Goal: Task Accomplishment & Management: Manage account settings

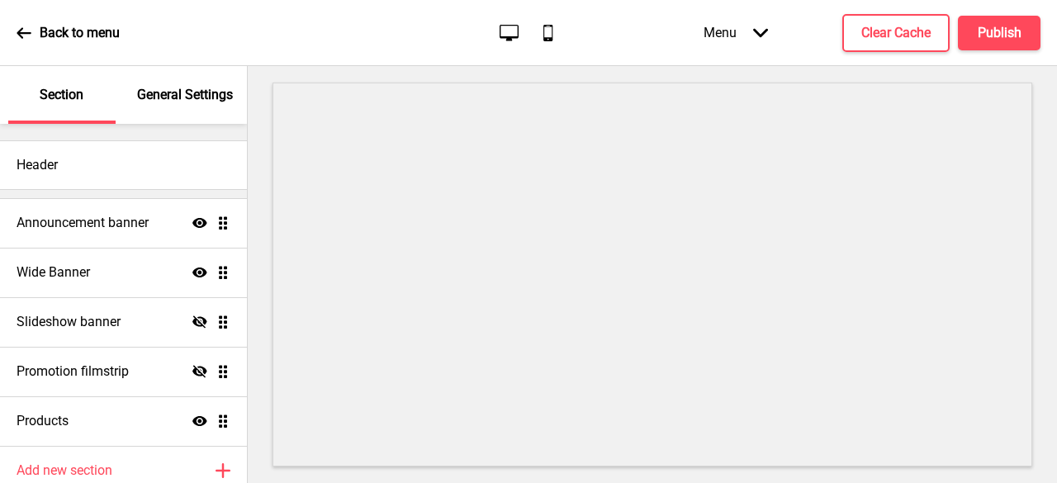
click at [735, 36] on div "Menu Arrow down" at bounding box center [735, 32] width 97 height 49
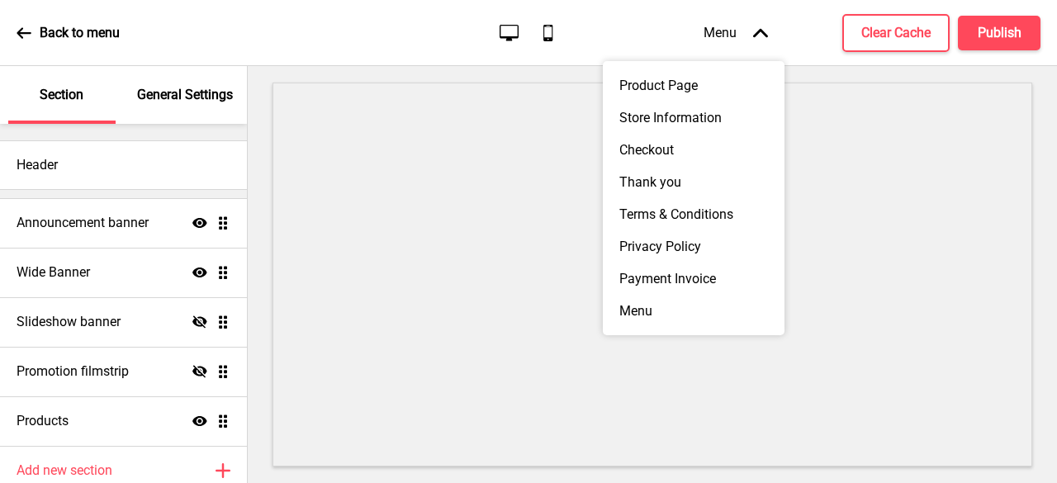
click at [735, 36] on div "Menu Arrow up" at bounding box center [735, 32] width 97 height 49
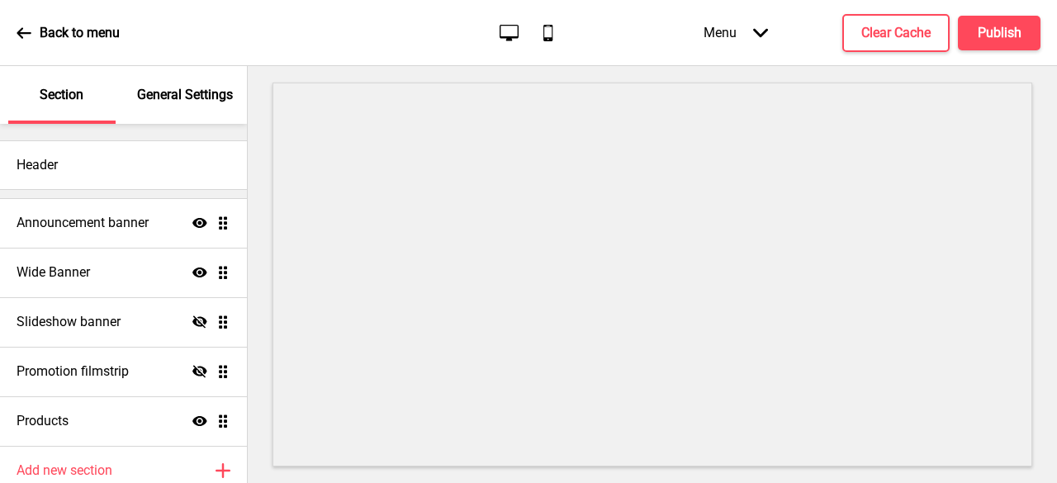
click at [206, 107] on div "General Settings" at bounding box center [185, 95] width 107 height 58
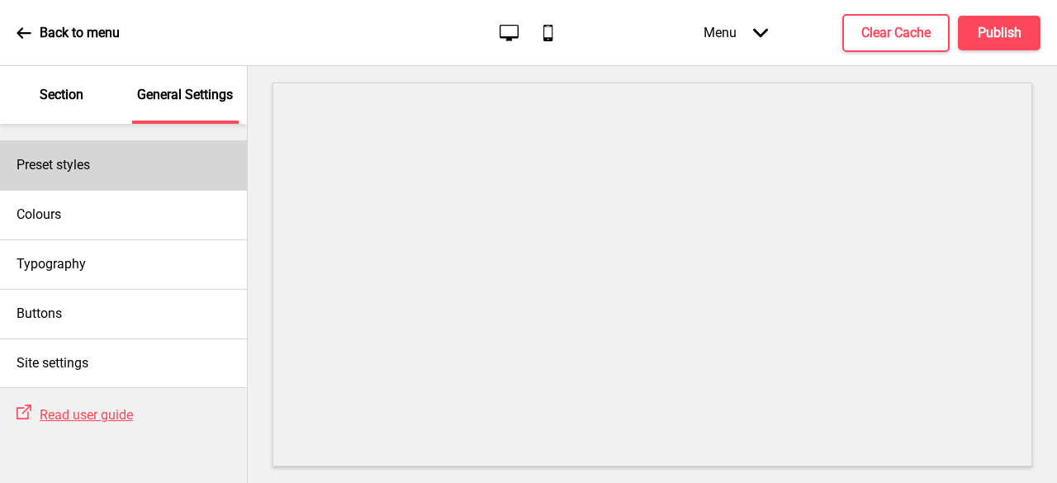
click at [13, 150] on div "Preset styles" at bounding box center [123, 165] width 247 height 50
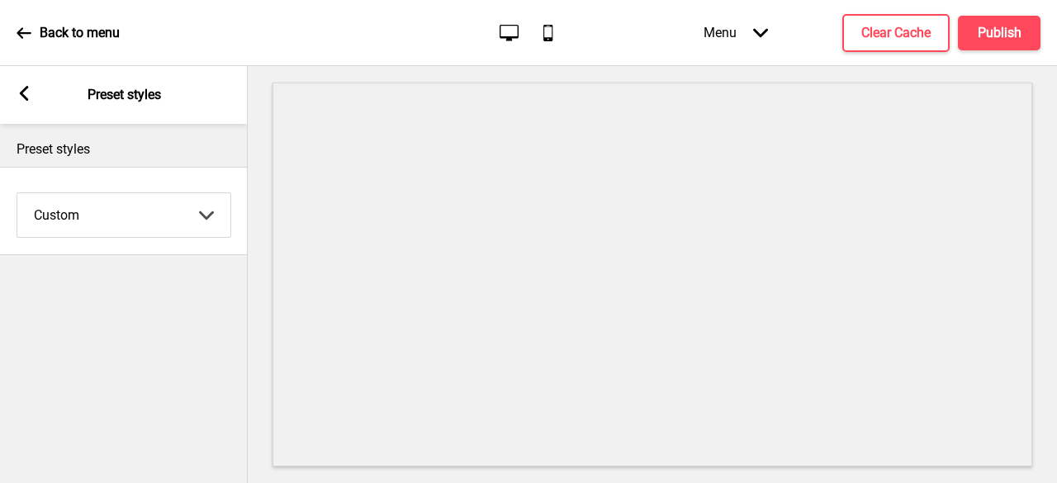
click at [81, 204] on select "Coffee Contrast Dark Earth Marine Minimalist Modern Oddle Pastel Yellow Fruits …" at bounding box center [123, 215] width 213 height 44
select select "marine"
click at [17, 193] on select "Coffee Contrast Dark Earth Marine Minimalist Modern Oddle Pastel Yellow Fruits …" at bounding box center [123, 215] width 213 height 44
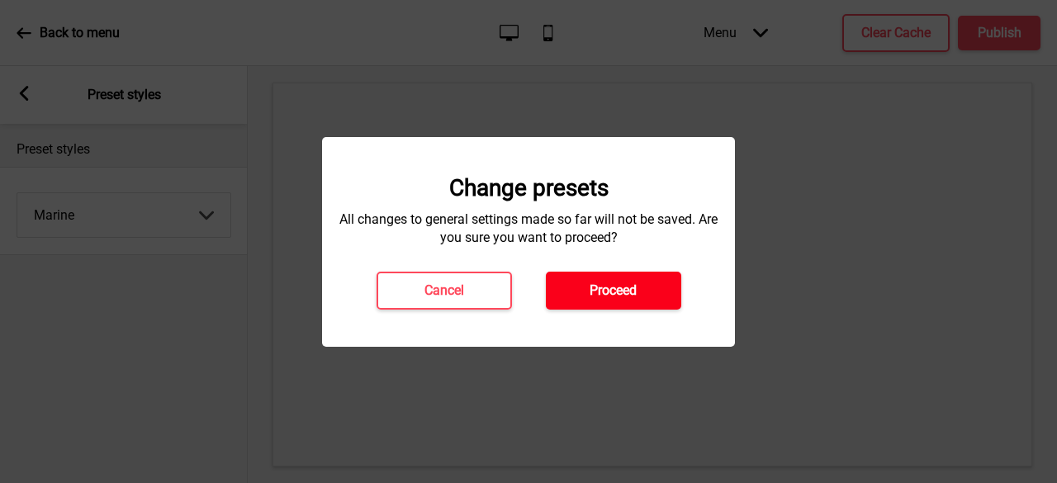
click at [594, 288] on h4 "Proceed" at bounding box center [613, 291] width 47 height 18
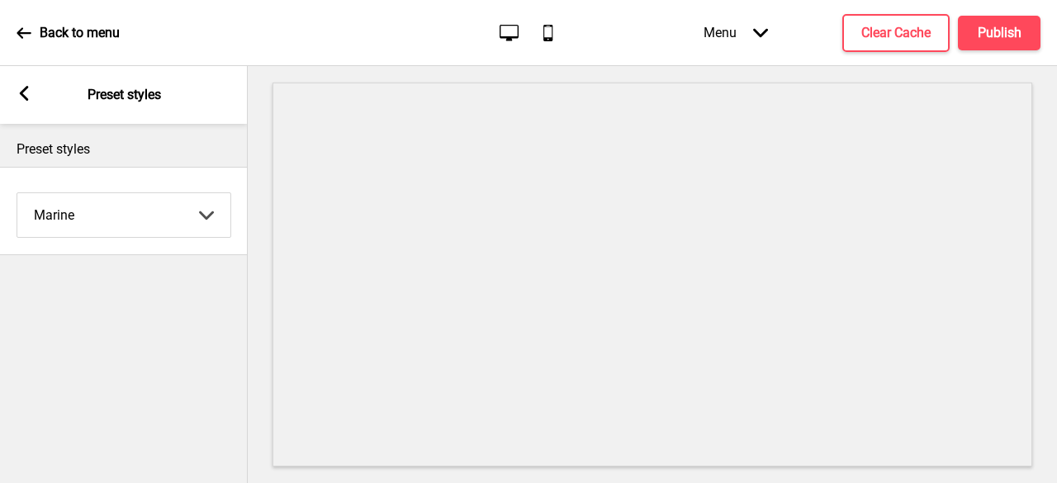
click at [26, 98] on icon at bounding box center [24, 93] width 9 height 15
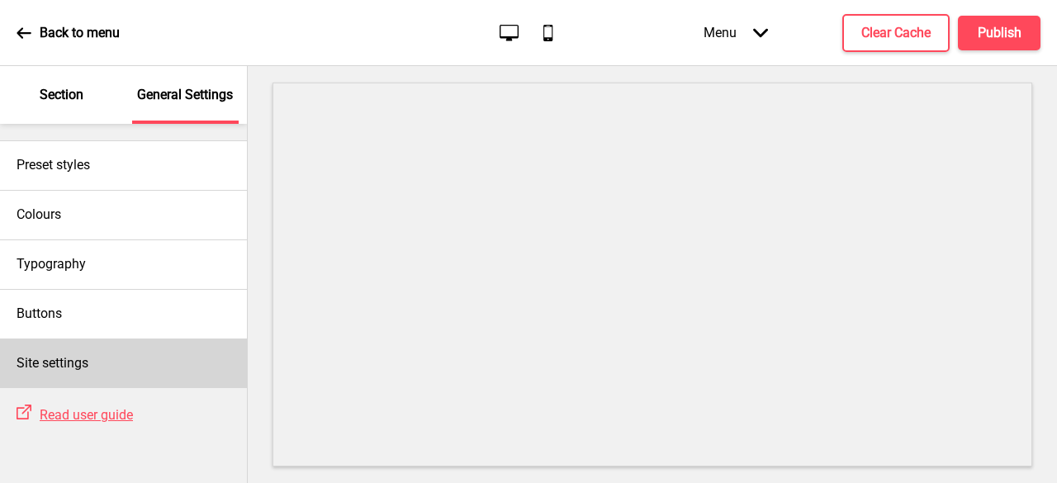
click at [81, 371] on div "Site settings" at bounding box center [123, 364] width 247 height 50
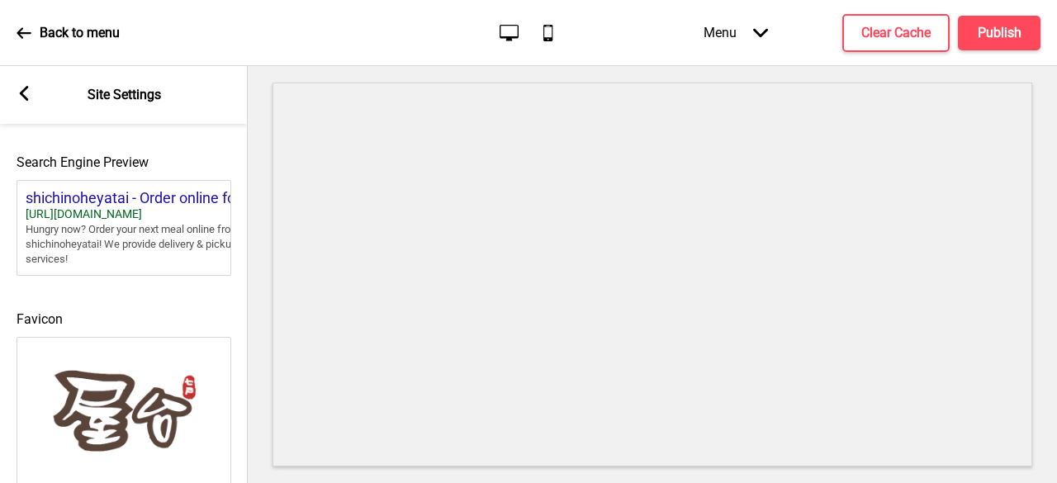
scroll to position [844, 0]
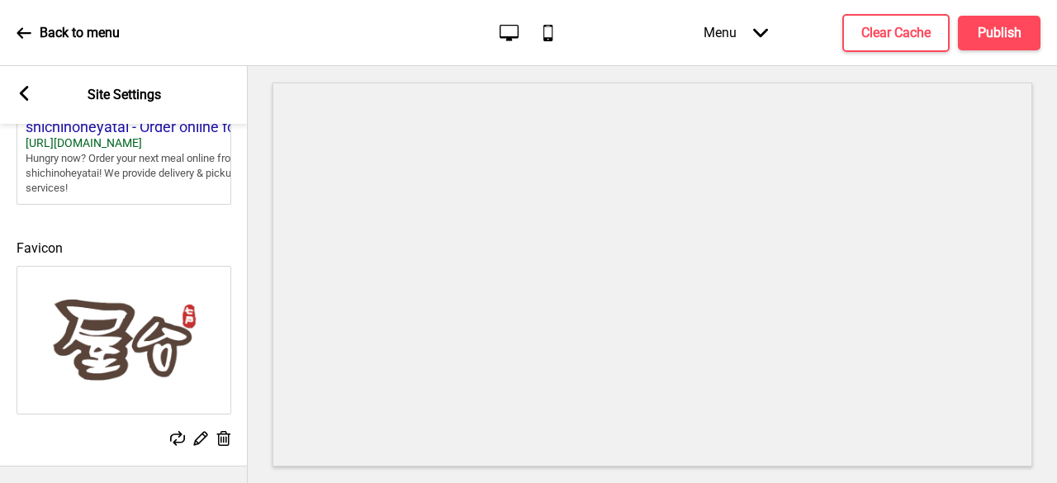
click at [138, 363] on img at bounding box center [123, 340] width 213 height 147
click at [197, 429] on rect at bounding box center [200, 437] width 17 height 17
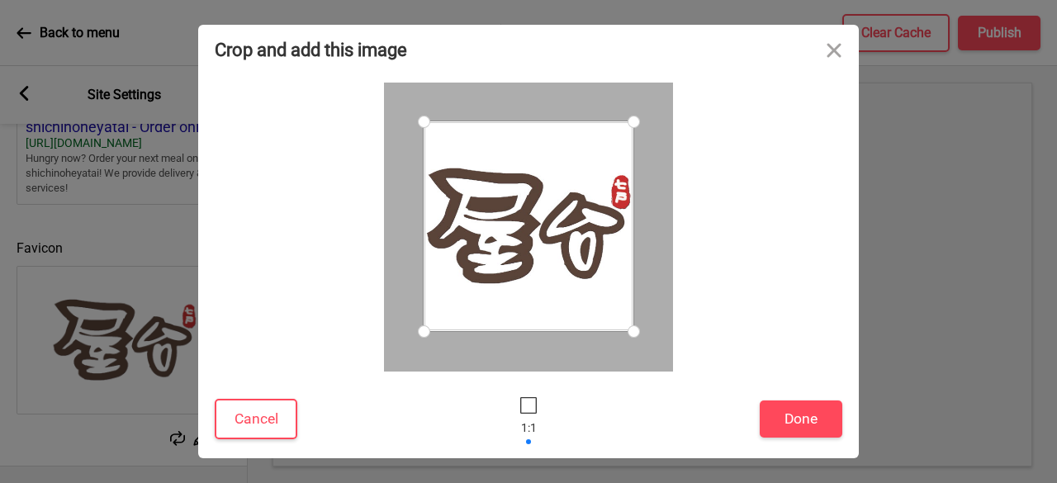
click at [519, 207] on div at bounding box center [529, 226] width 210 height 210
drag, startPoint x: 517, startPoint y: 207, endPoint x: 794, endPoint y: 338, distance: 305.9
click at [794, 338] on div at bounding box center [529, 227] width 628 height 289
click at [255, 422] on button "Cancel" at bounding box center [256, 419] width 83 height 40
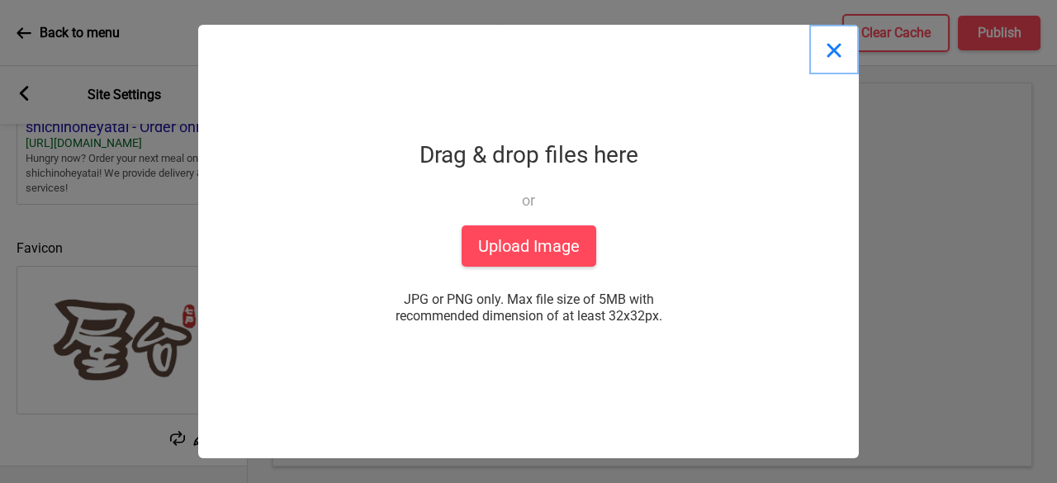
click at [824, 47] on button "Close" at bounding box center [834, 50] width 50 height 50
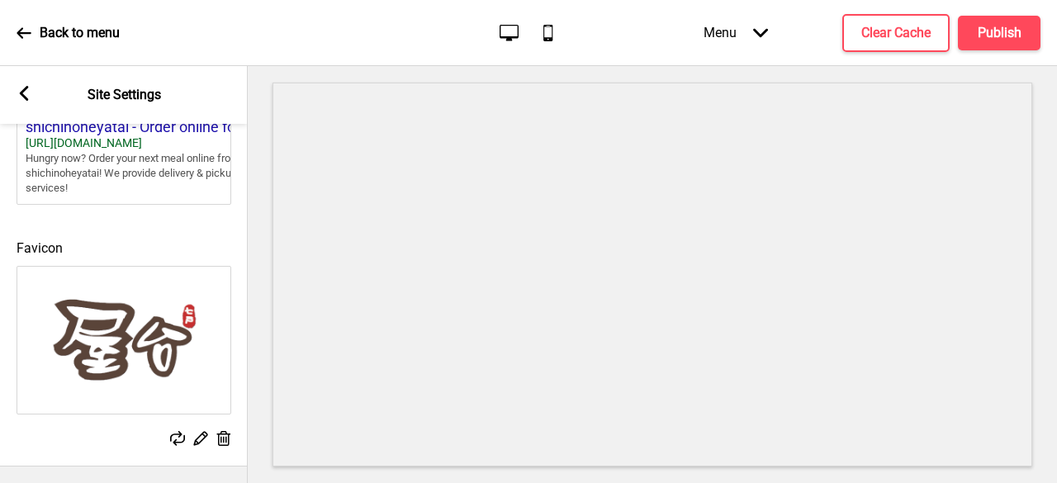
click at [199, 429] on rect at bounding box center [200, 437] width 17 height 17
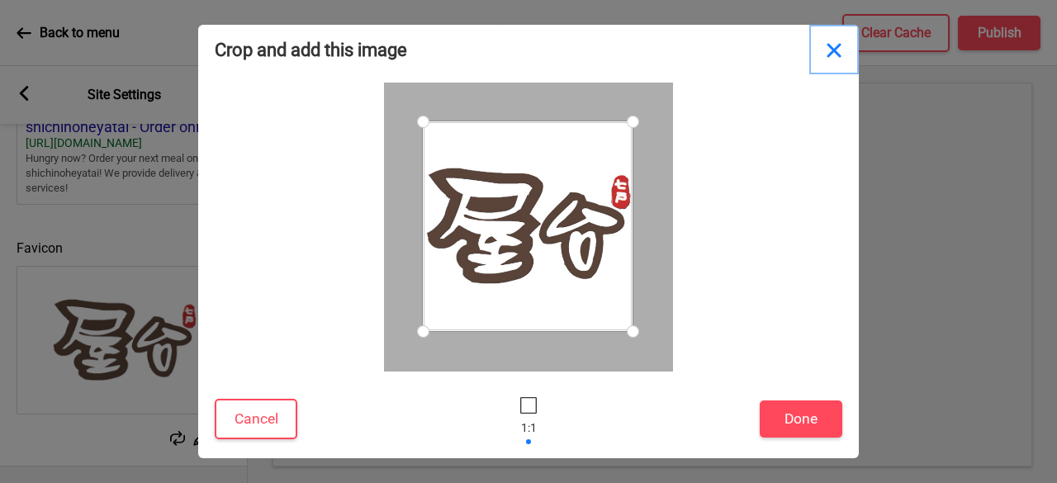
click at [831, 50] on button "Close" at bounding box center [834, 50] width 50 height 50
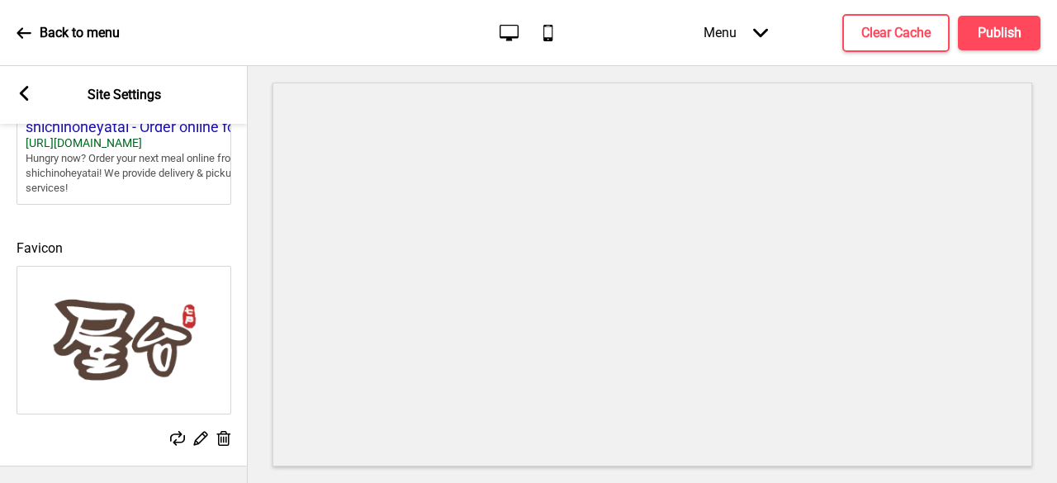
click at [221, 433] on icon at bounding box center [224, 438] width 14 height 15
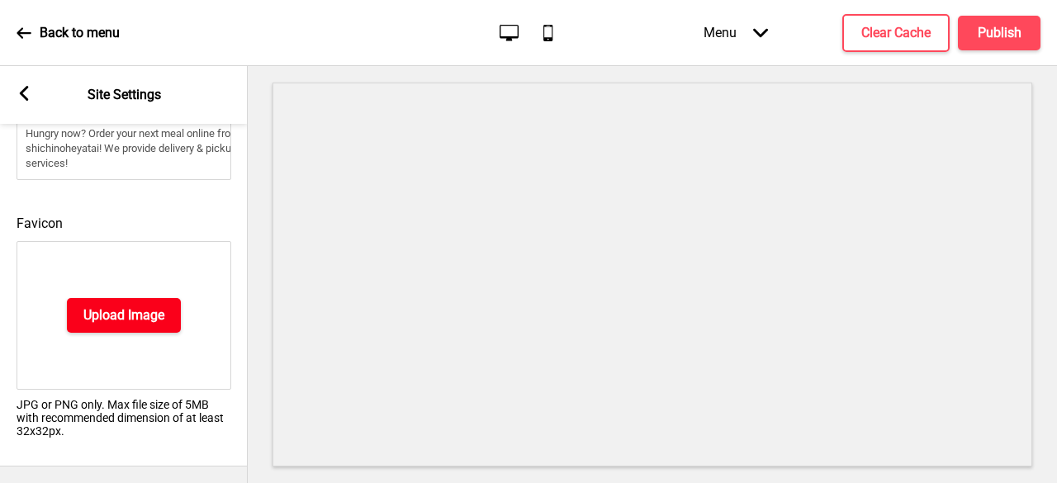
click at [143, 333] on button "Upload Image" at bounding box center [124, 315] width 114 height 35
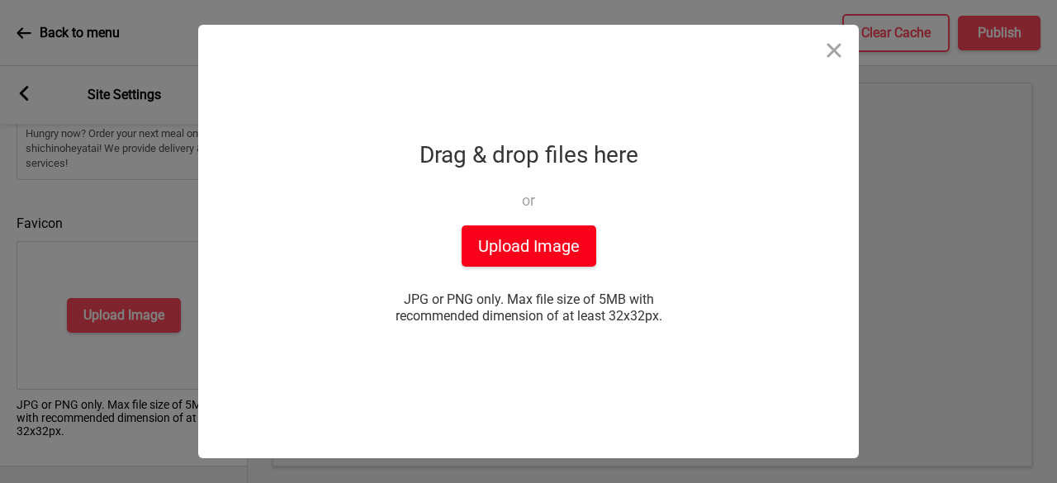
click at [507, 239] on button "Upload Image" at bounding box center [529, 245] width 135 height 41
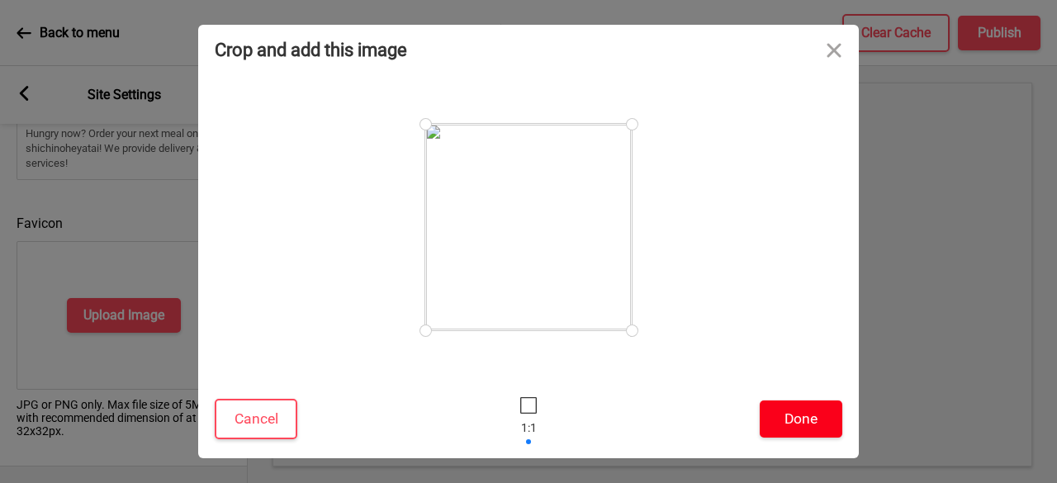
click at [798, 419] on button "Done" at bounding box center [801, 419] width 83 height 37
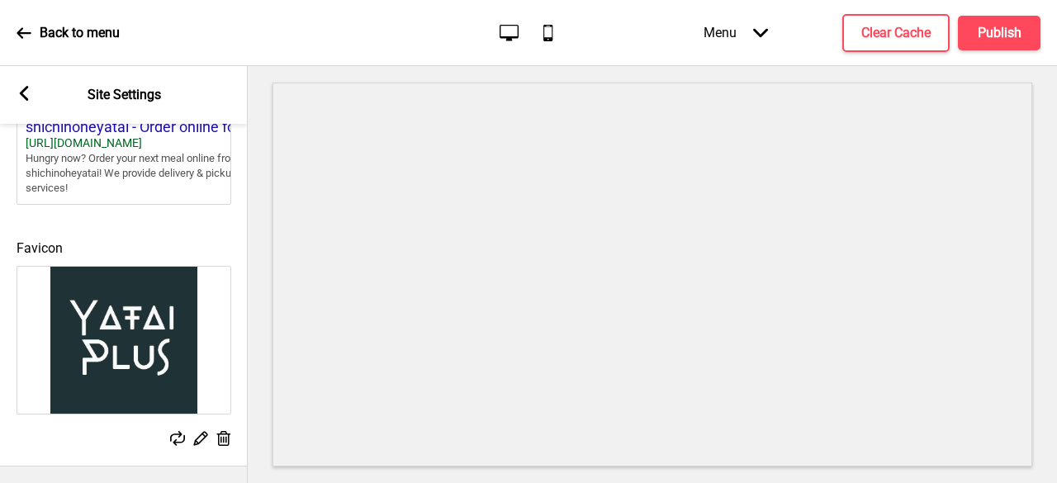
click at [994, 50] on div "Menu Arrow down Product Page Store Information Checkout Thank you Terms & Condi…" at bounding box center [839, 32] width 403 height 49
click at [994, 39] on h4 "Publish" at bounding box center [1000, 33] width 44 height 18
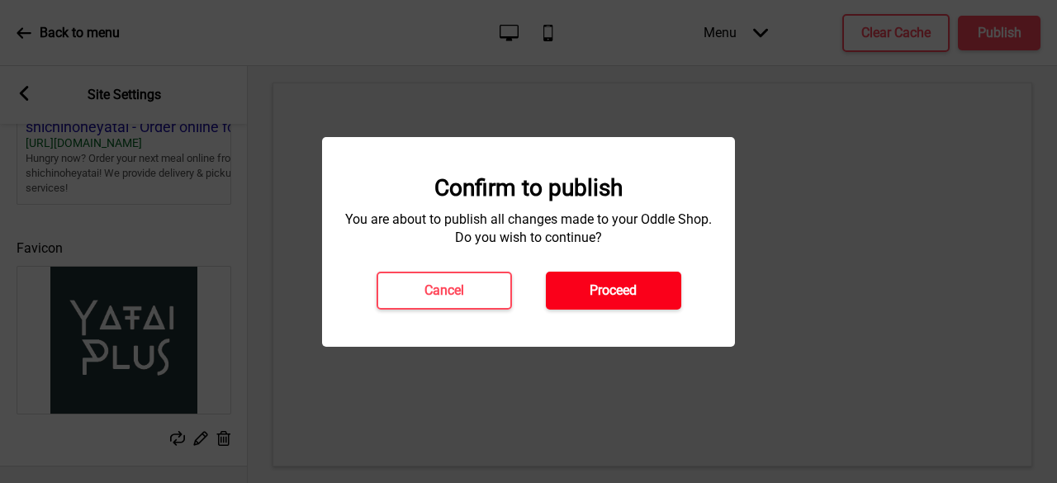
click at [652, 308] on button "Proceed" at bounding box center [613, 291] width 135 height 38
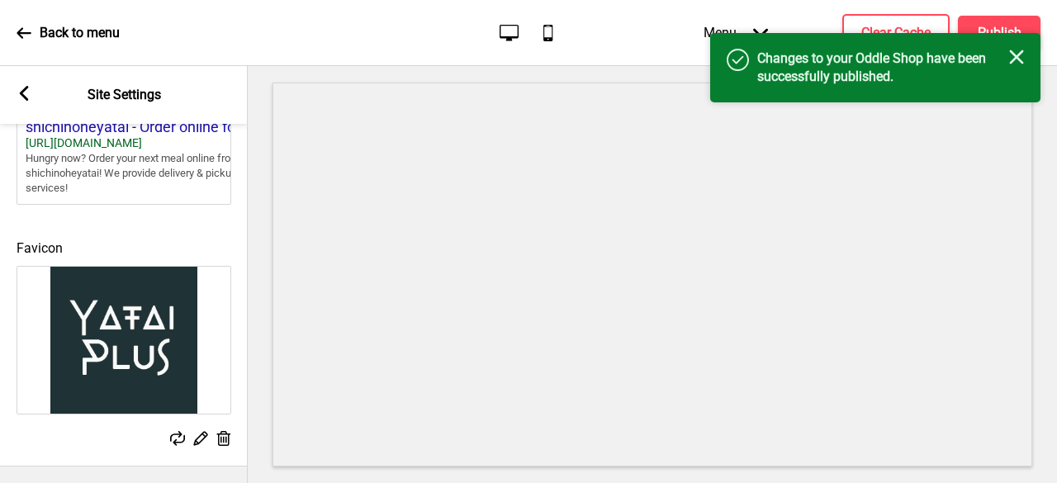
click at [1012, 50] on icon "Close" at bounding box center [1016, 57] width 15 height 15
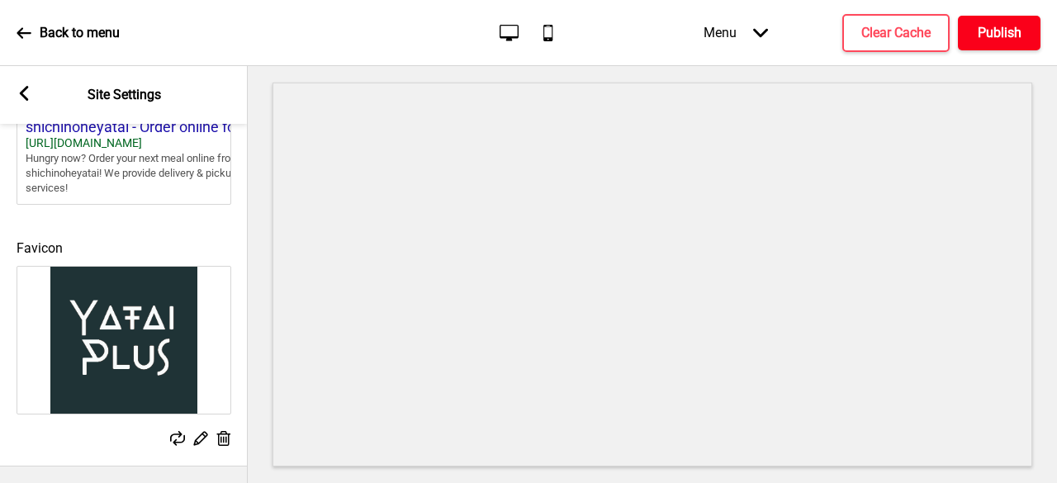
click at [999, 31] on h4 "Publish" at bounding box center [1000, 33] width 44 height 18
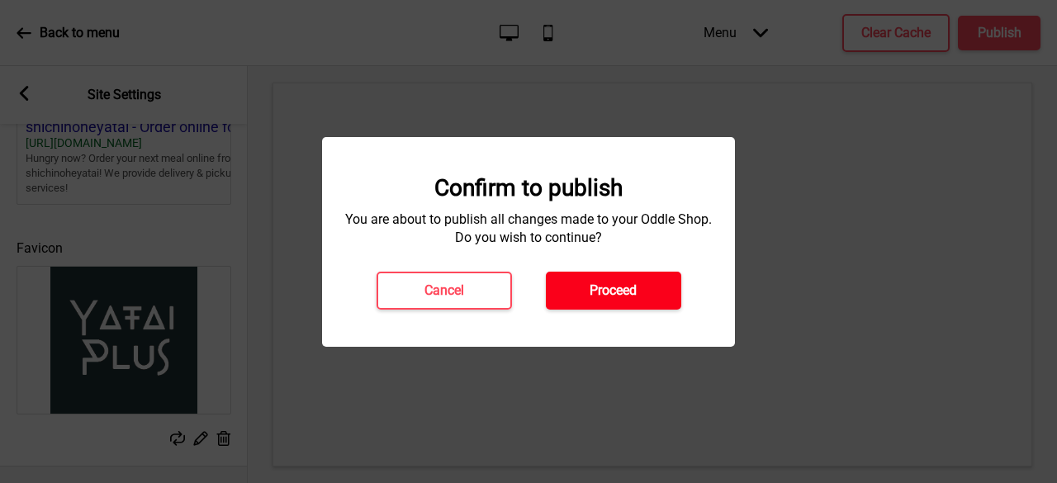
click at [608, 296] on h4 "Proceed" at bounding box center [613, 291] width 47 height 18
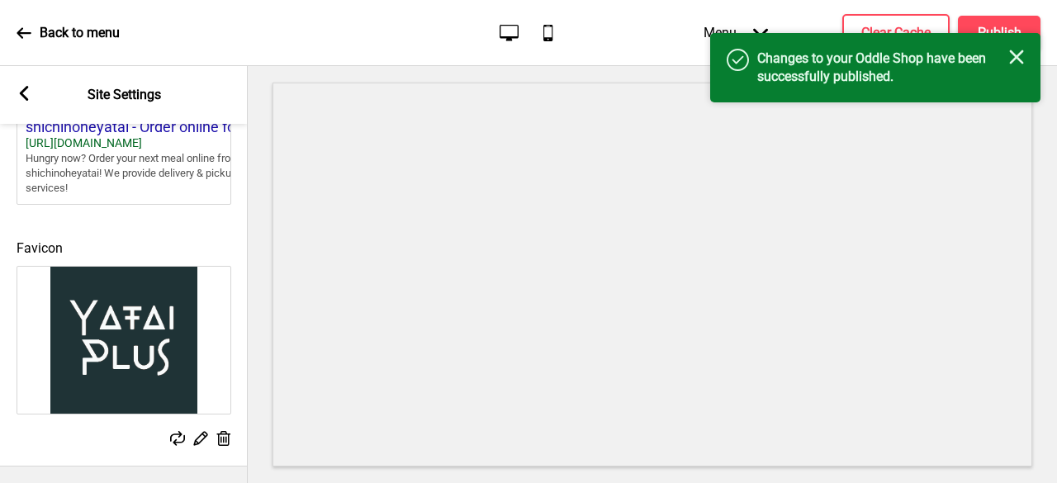
click at [831, 72] on h4 "Changes to your Oddle Shop have been successfully published." at bounding box center [883, 68] width 252 height 36
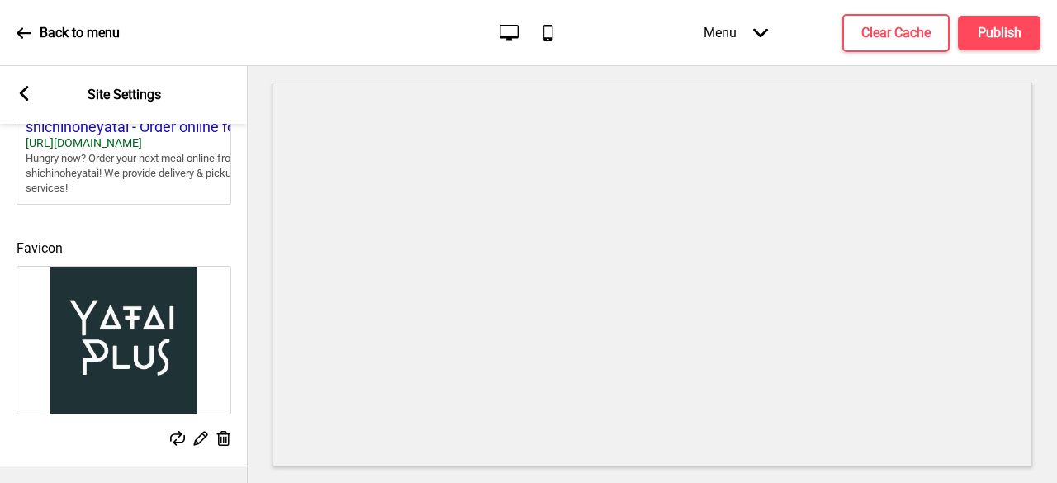
click at [25, 31] on icon at bounding box center [24, 33] width 15 height 15
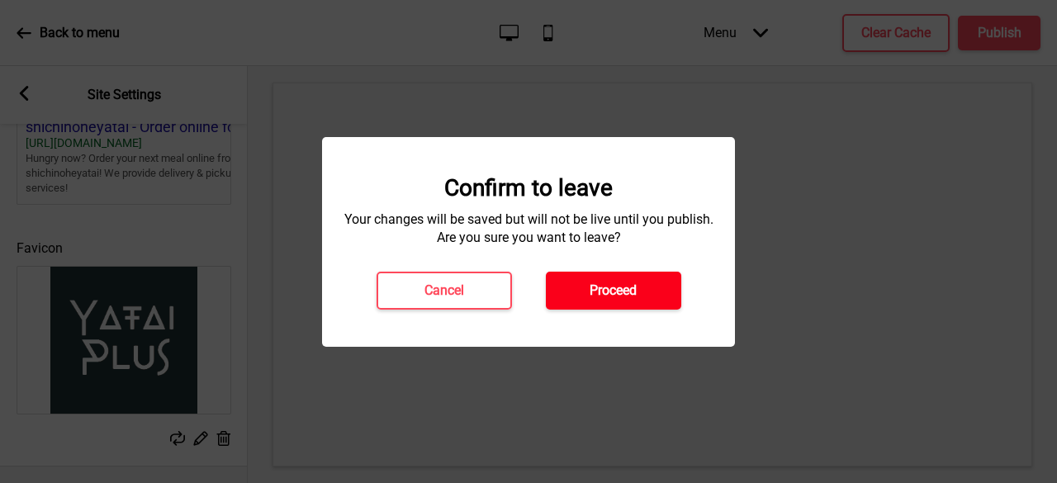
click at [619, 290] on h4 "Proceed" at bounding box center [613, 291] width 47 height 18
